Goal: Task Accomplishment & Management: Complete application form

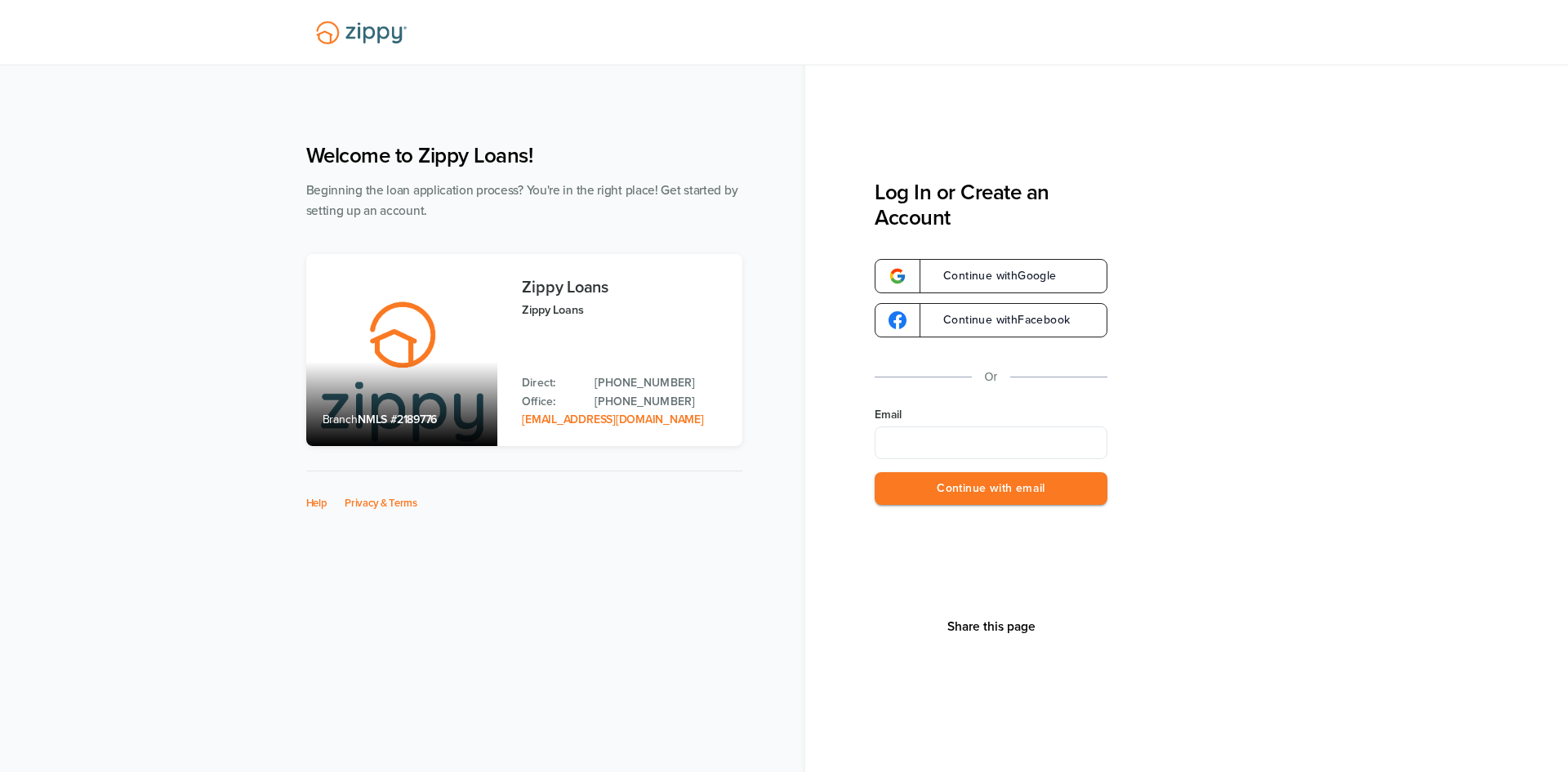
click at [939, 439] on input "Email" at bounding box center [991, 442] width 233 height 32
type input "**********"
click at [1010, 481] on button "Continue with email" at bounding box center [991, 488] width 233 height 33
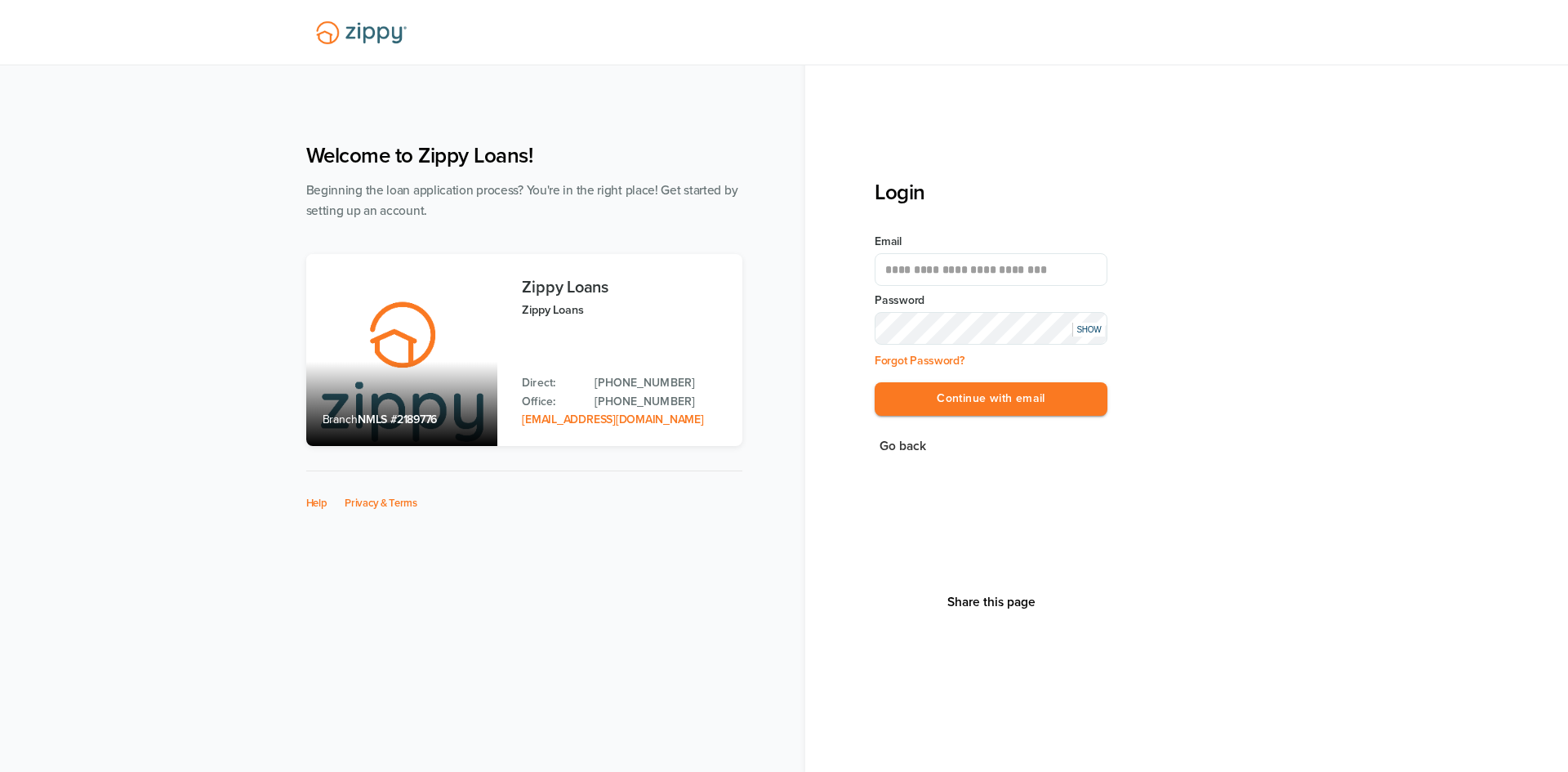
click at [875, 383] on button "Continue with email" at bounding box center [991, 399] width 233 height 33
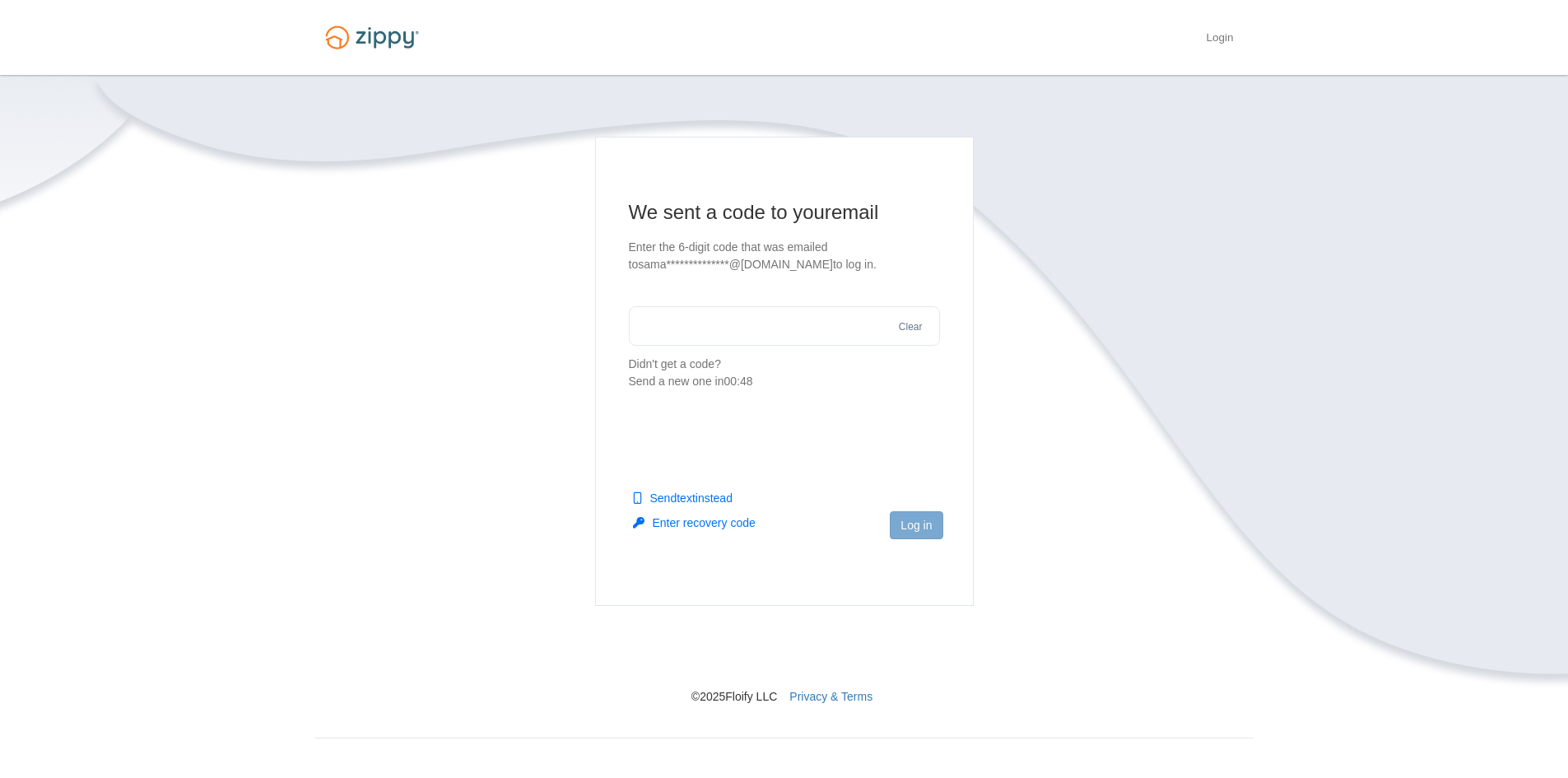
click at [770, 331] on input "text" at bounding box center [784, 326] width 311 height 40
type input "******"
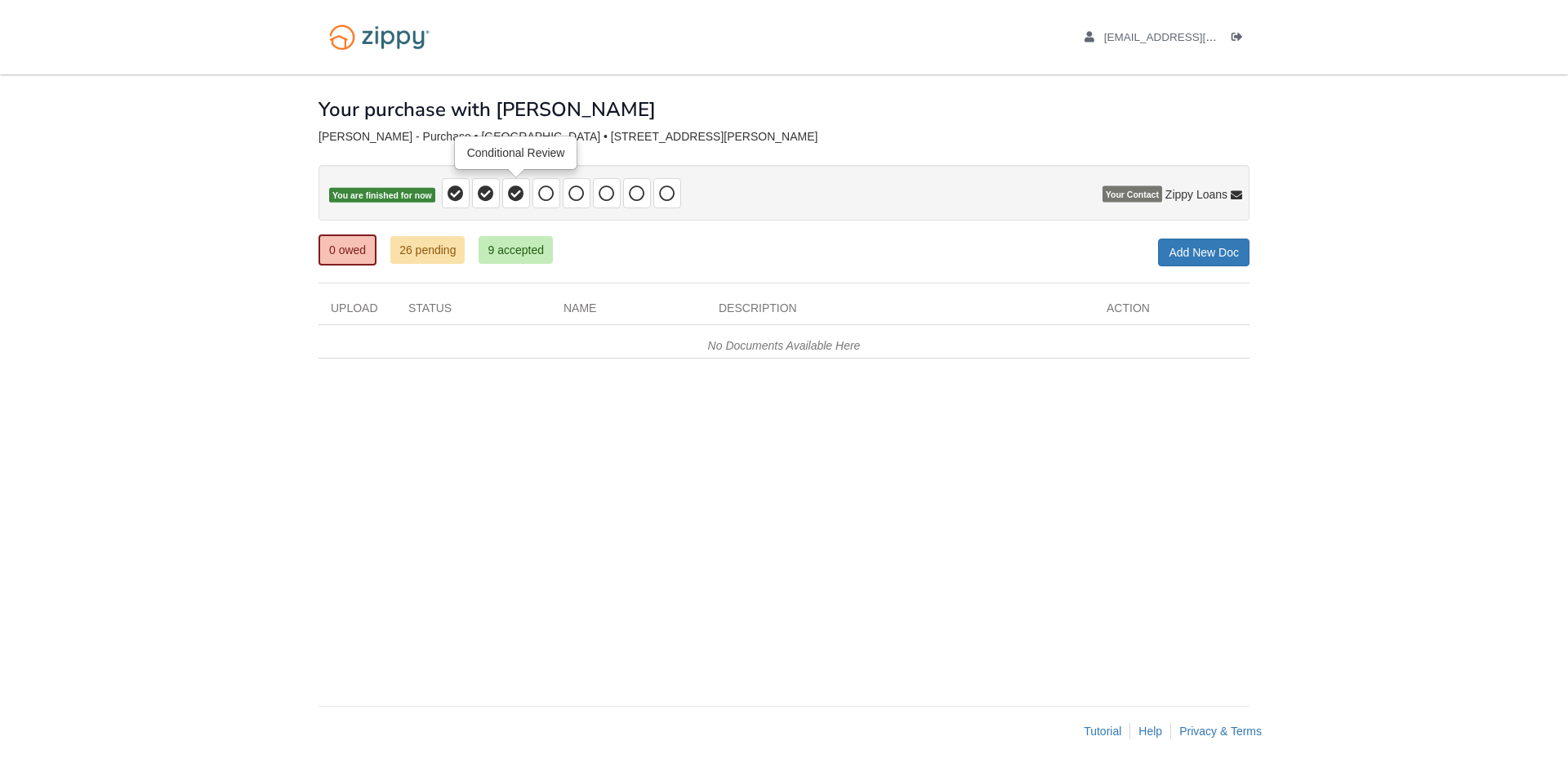
click at [521, 202] on span at bounding box center [516, 193] width 28 height 30
click at [519, 193] on icon at bounding box center [516, 193] width 16 height 16
click at [517, 197] on icon at bounding box center [516, 193] width 16 height 16
click at [488, 261] on link "9 accepted" at bounding box center [516, 250] width 74 height 28
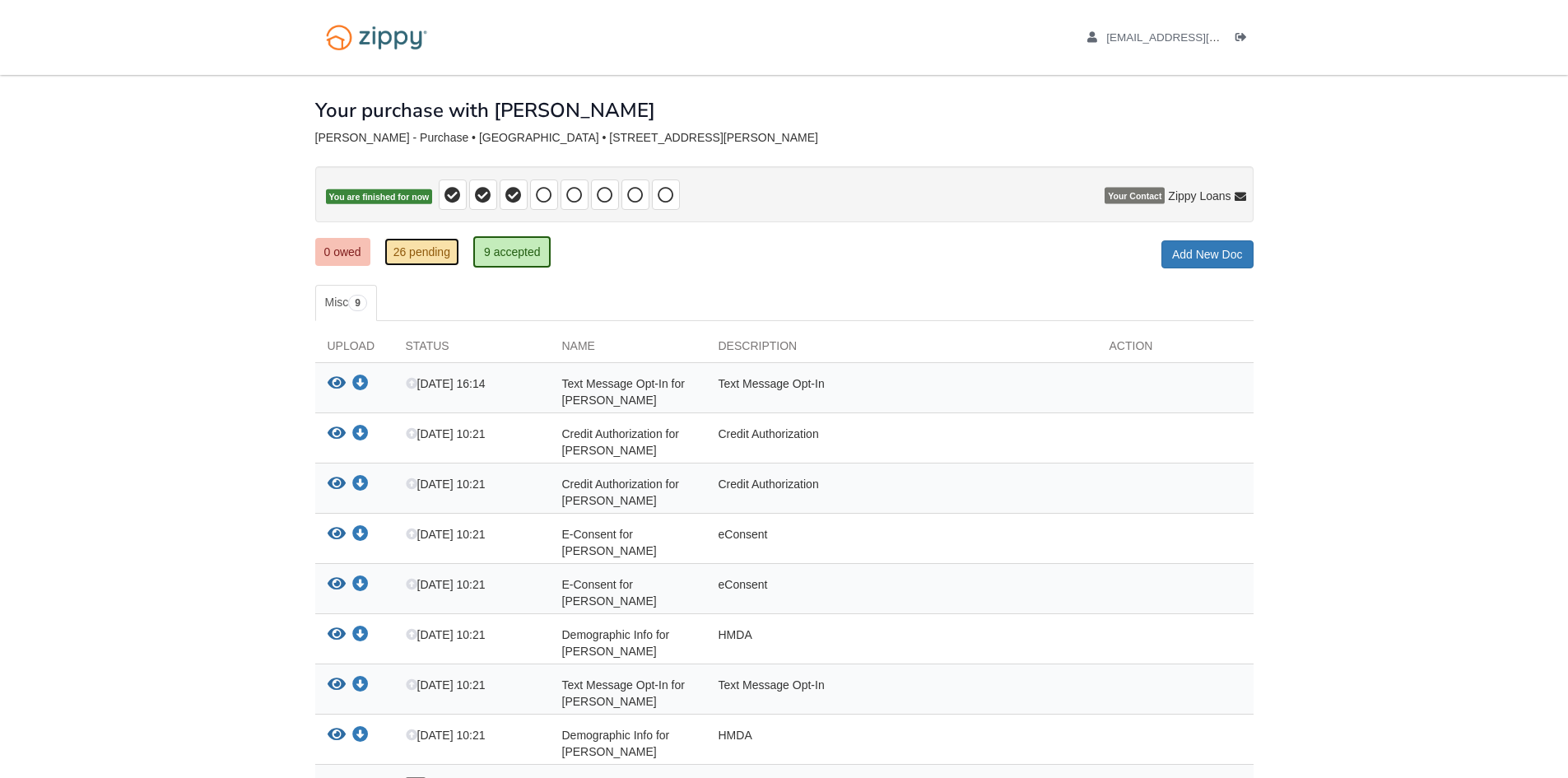
click at [437, 245] on link "26 pending" at bounding box center [421, 252] width 75 height 28
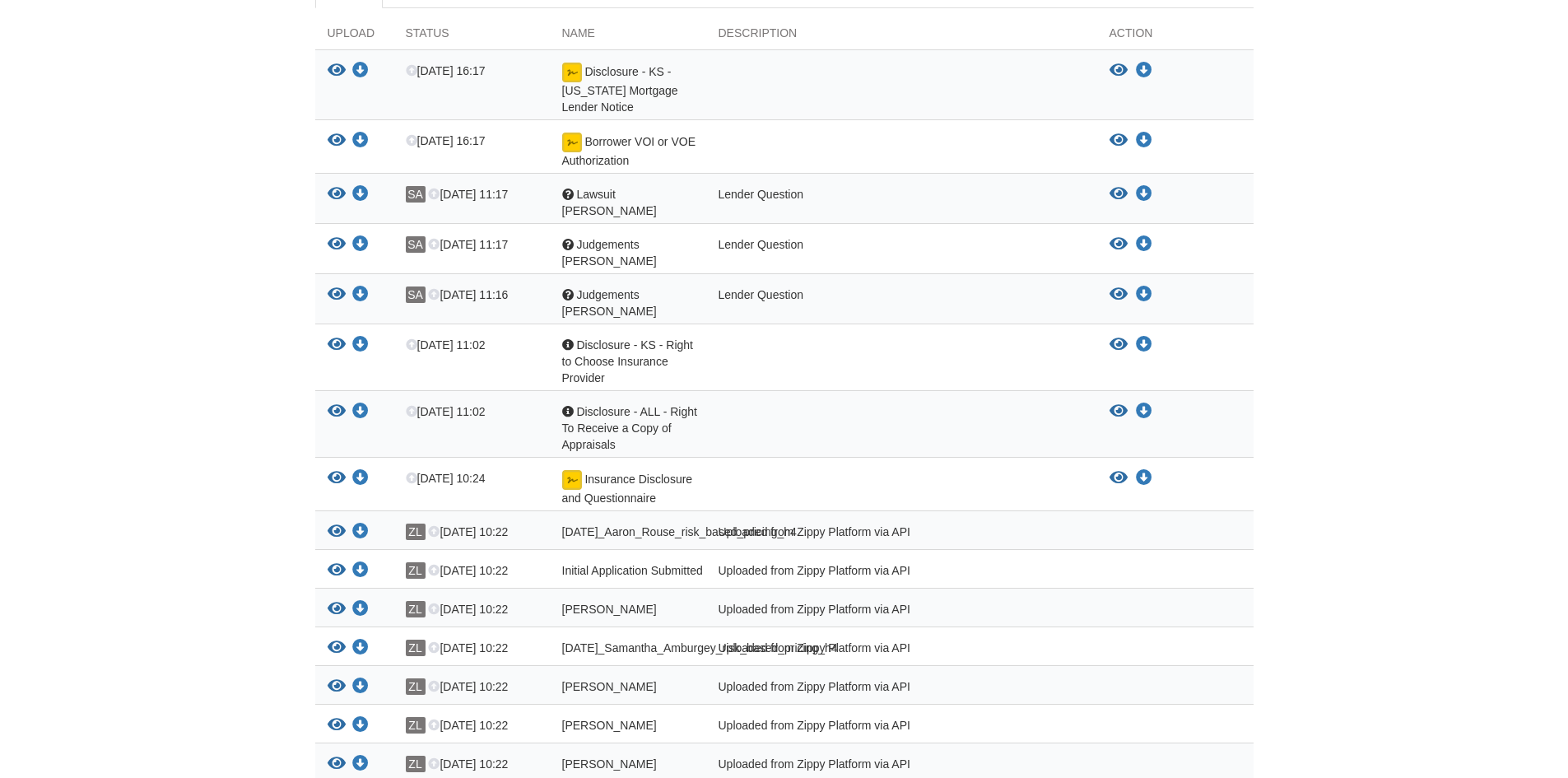
scroll to position [247, 0]
